Goal: Communication & Community: Share content

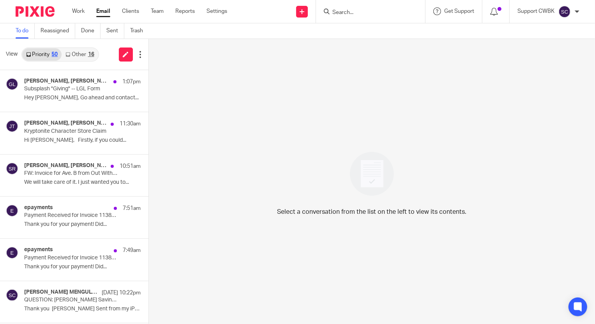
click at [76, 52] on link "Other 16" at bounding box center [80, 54] width 36 height 12
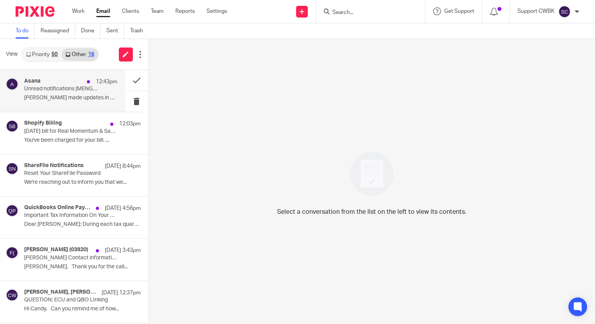
click at [65, 88] on p "Unread notifications [MENGTORUN]" at bounding box center [61, 89] width 74 height 7
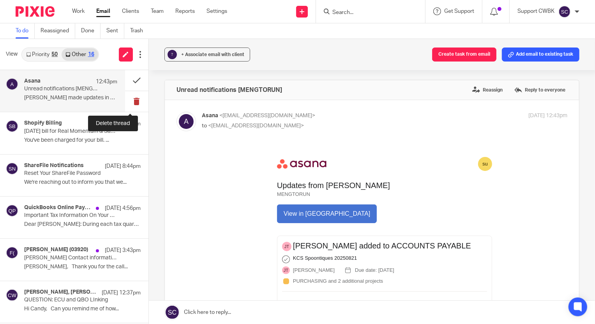
click at [134, 102] on button at bounding box center [136, 101] width 23 height 21
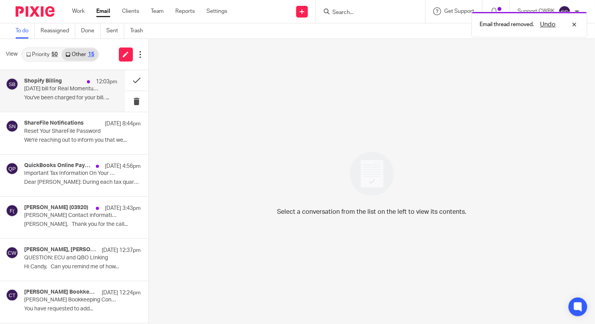
click at [60, 88] on p "Aug 21, 2025 bill for Real Momentum & Sanctuary Hills" at bounding box center [61, 89] width 74 height 7
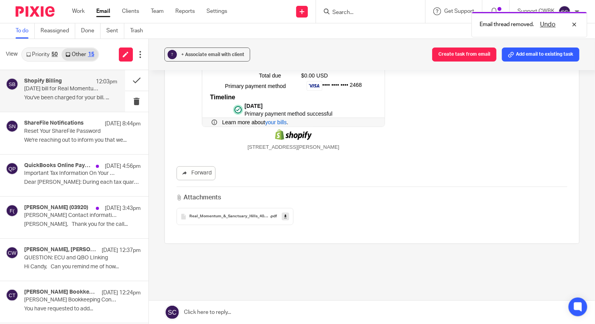
scroll to position [186, 0]
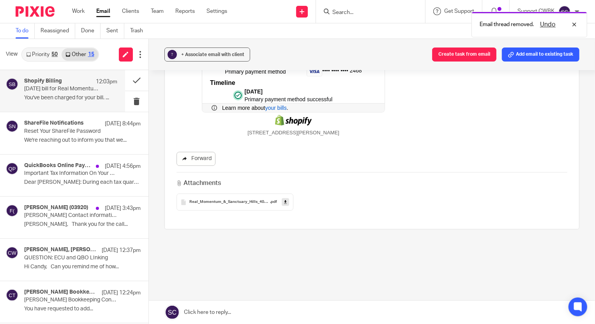
click at [192, 157] on link "Forward" at bounding box center [195, 159] width 39 height 14
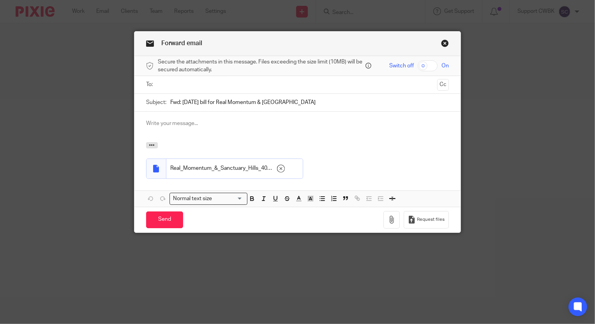
click at [167, 85] on input "text" at bounding box center [297, 84] width 274 height 9
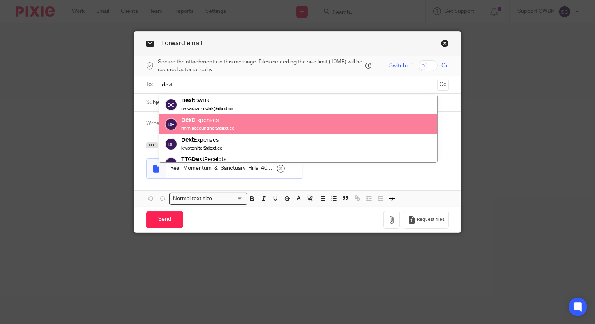
type input "dext"
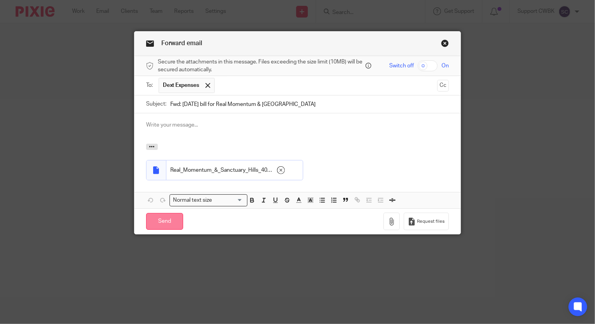
click at [160, 225] on input "Send" at bounding box center [164, 221] width 37 height 17
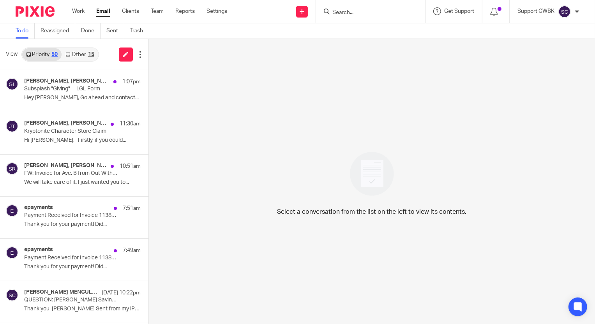
click at [78, 53] on link "Other 15" at bounding box center [80, 54] width 36 height 12
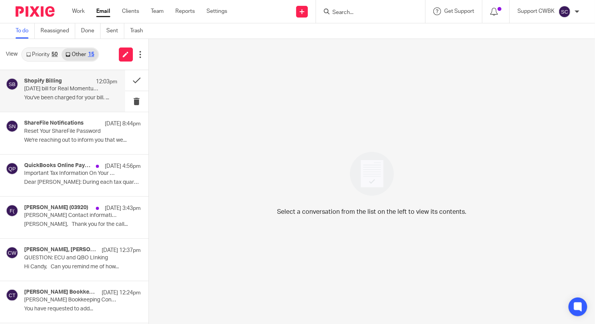
click at [40, 90] on p "Aug 21, 2025 bill for Real Momentum & Sanctuary Hills" at bounding box center [61, 89] width 74 height 7
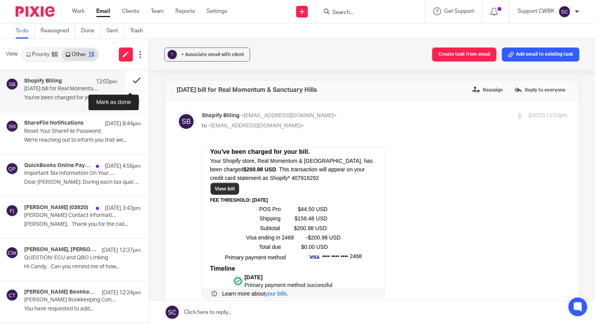
click at [129, 80] on button at bounding box center [136, 80] width 23 height 21
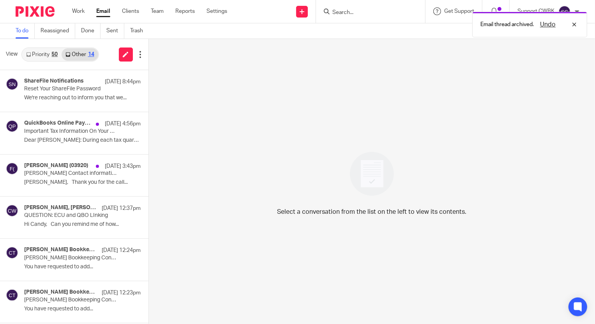
click at [44, 54] on link "Priority 50" at bounding box center [41, 54] width 39 height 12
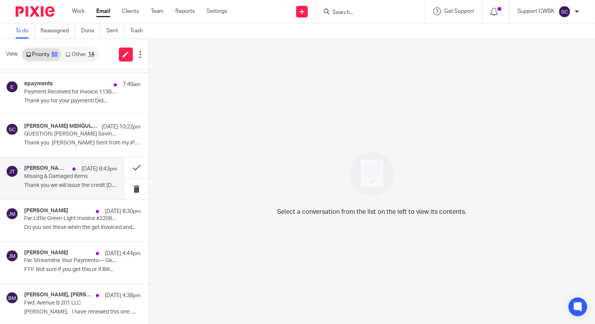
scroll to position [177, 0]
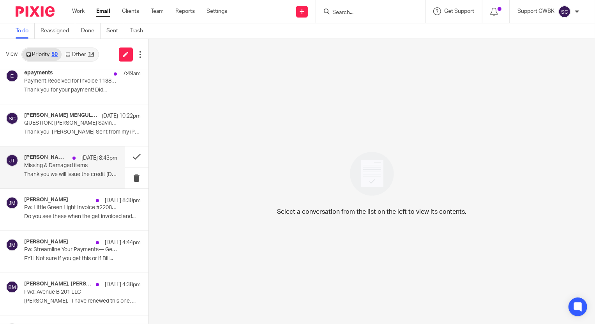
click at [39, 167] on p "Missing & Damaged items" at bounding box center [61, 165] width 74 height 7
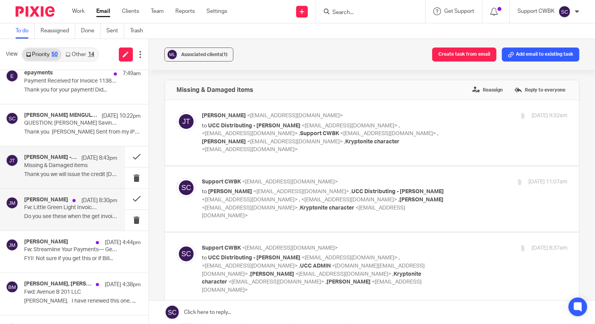
scroll to position [0, 0]
click at [41, 208] on p "Fw: Little Green Light Invoice #2208761: Payment Received - Thank You!" at bounding box center [61, 207] width 74 height 7
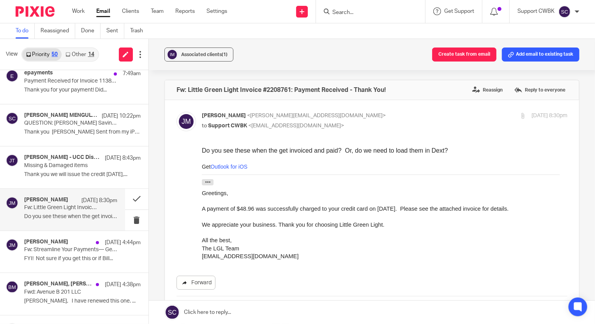
click at [203, 282] on link "Forward" at bounding box center [195, 283] width 39 height 14
click at [204, 307] on link at bounding box center [372, 312] width 446 height 23
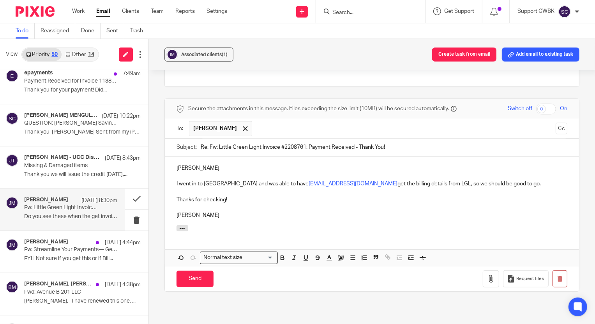
click at [198, 183] on p "I went in to Little Green Light and was able to have support@cwbookkeepingservi…" at bounding box center [371, 184] width 391 height 8
click at [239, 199] on p "Thanks for checking!" at bounding box center [371, 200] width 391 height 8
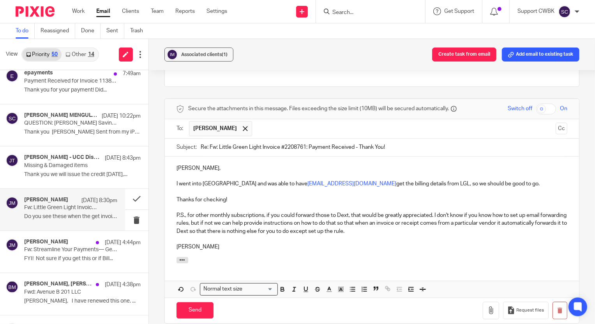
click at [233, 222] on p "P.S., for other monthly subscriptions, if you could forward those to Dext, that…" at bounding box center [371, 223] width 391 height 24
click at [240, 222] on p "P.S., for other monthly subscriptions, if you could forward those to Dext, that…" at bounding box center [371, 223] width 391 height 24
click at [190, 308] on input "Send" at bounding box center [194, 310] width 37 height 17
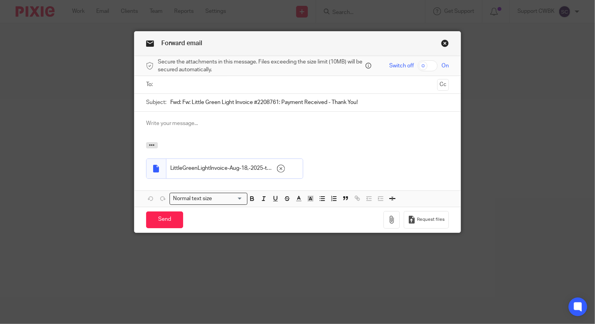
click at [229, 82] on input "text" at bounding box center [297, 84] width 274 height 9
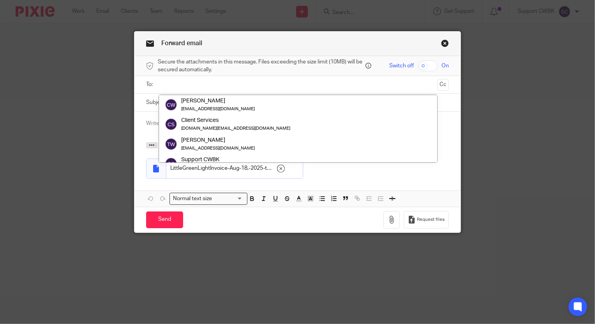
paste input "[EMAIL_ADDRESS][DOMAIN_NAME]"
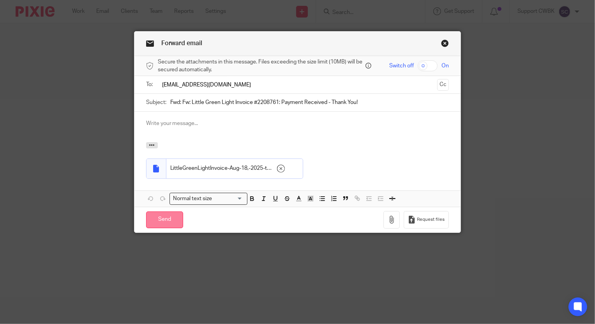
type input "[EMAIL_ADDRESS][DOMAIN_NAME]"
click at [161, 222] on input "Send" at bounding box center [164, 219] width 37 height 17
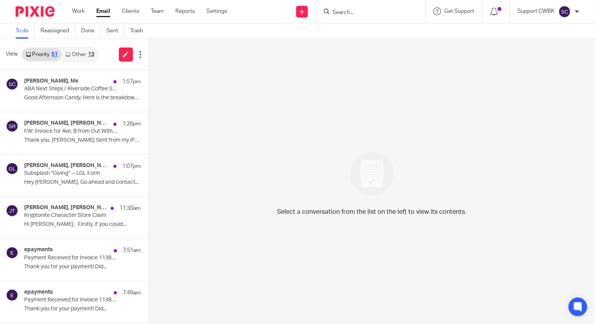
click at [74, 56] on link "Other 13" at bounding box center [80, 54] width 36 height 12
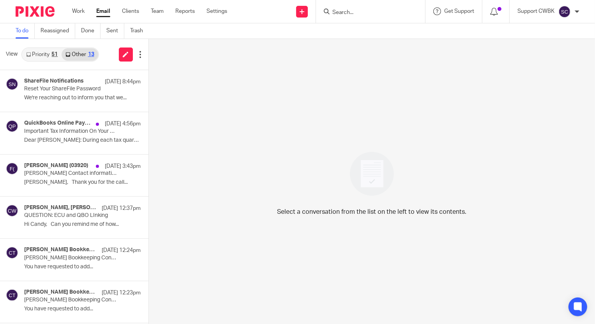
click at [36, 56] on link "Priority 51" at bounding box center [41, 54] width 39 height 12
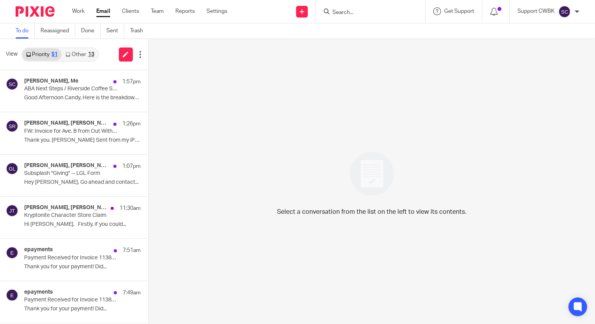
click at [74, 55] on link "Other 13" at bounding box center [80, 54] width 36 height 12
